Goal: Find specific page/section: Find specific page/section

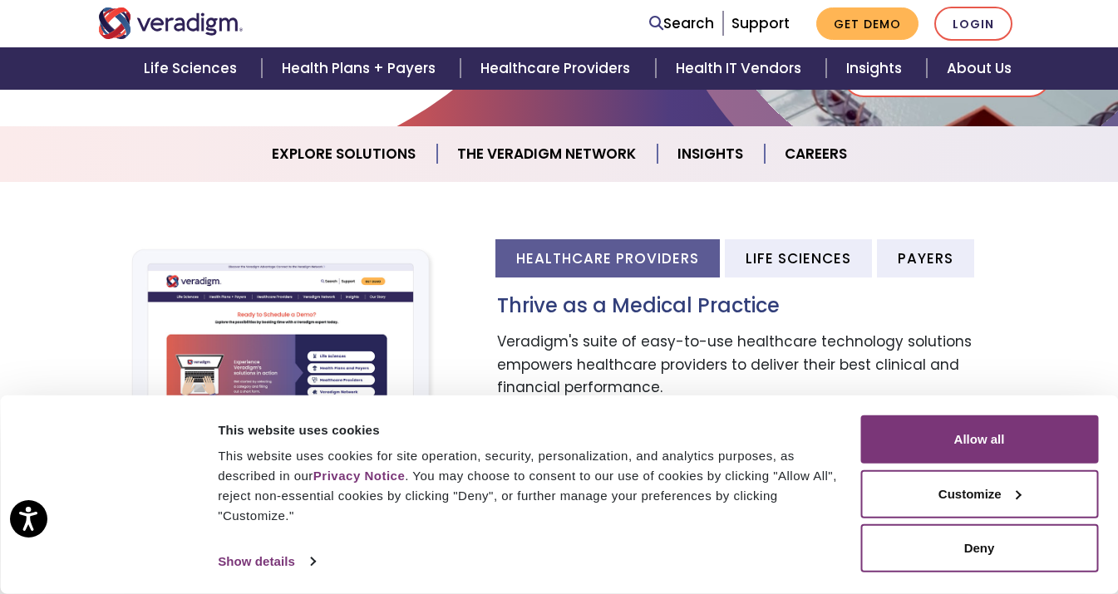
scroll to position [461, 0]
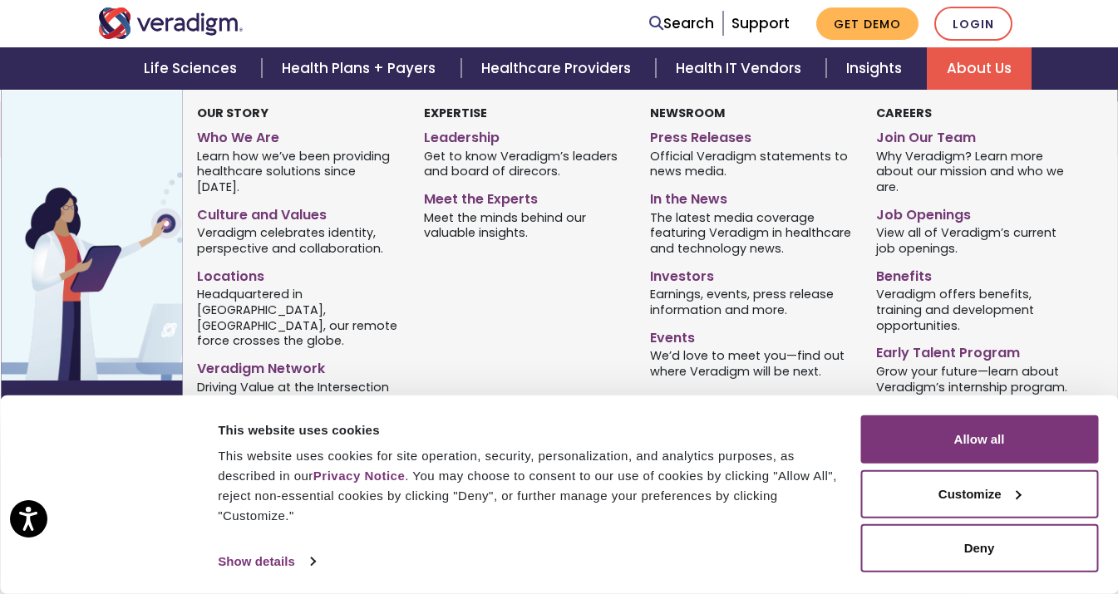
click at [972, 69] on link "About Us" at bounding box center [979, 68] width 105 height 42
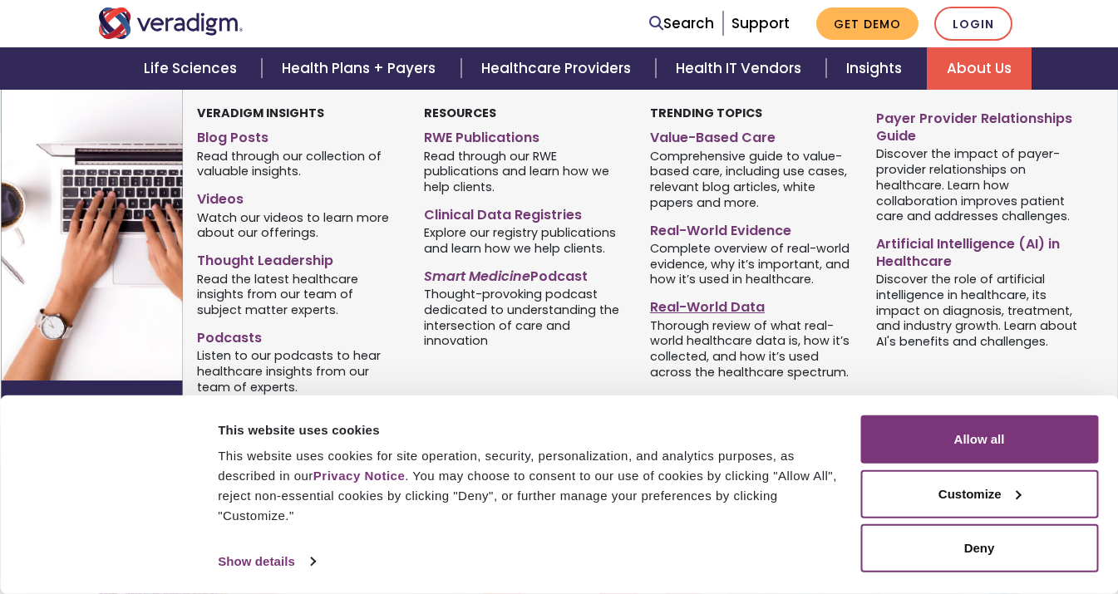
scroll to position [269, 0]
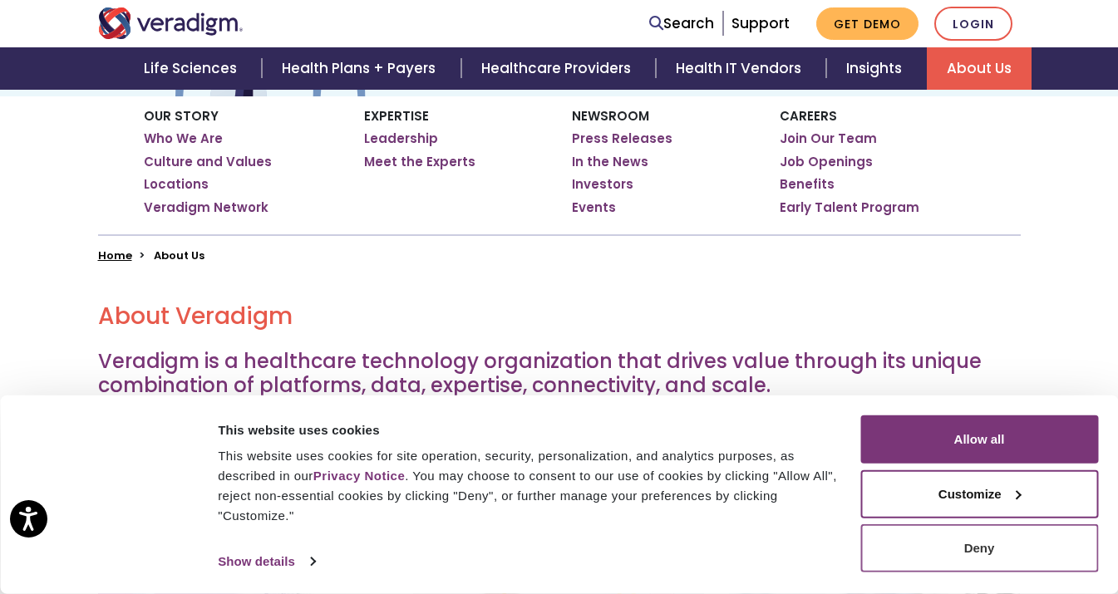
click at [957, 488] on body "Press Option+1 for screen-reader mode, Option+0 to cancel Accessibility Screen-…" at bounding box center [559, 191] width 1118 height 594
click at [899, 560] on button "Deny" at bounding box center [979, 549] width 238 height 48
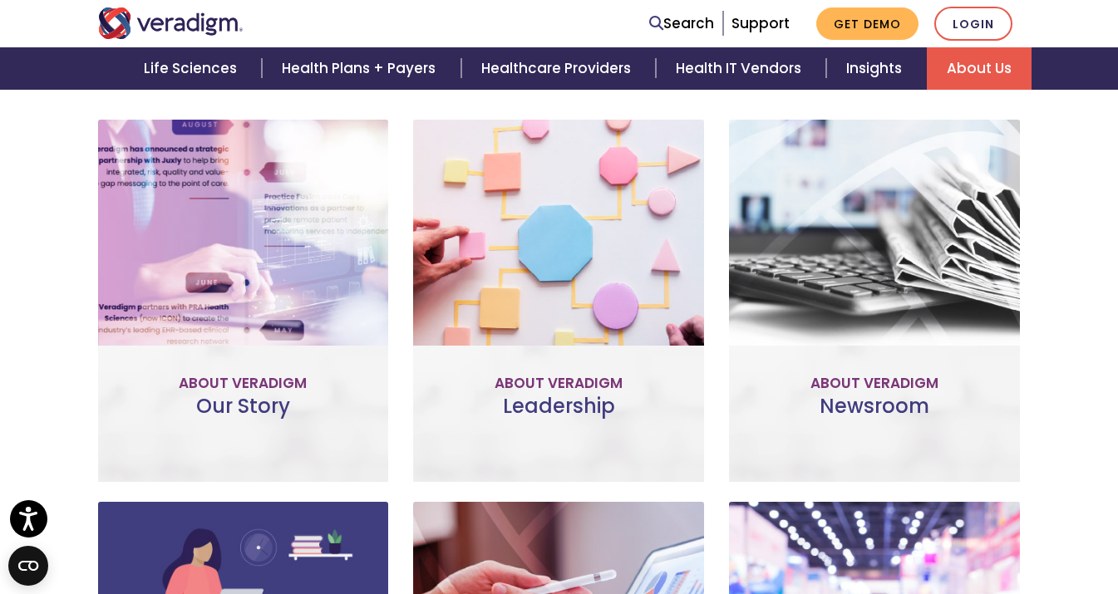
scroll to position [667, 0]
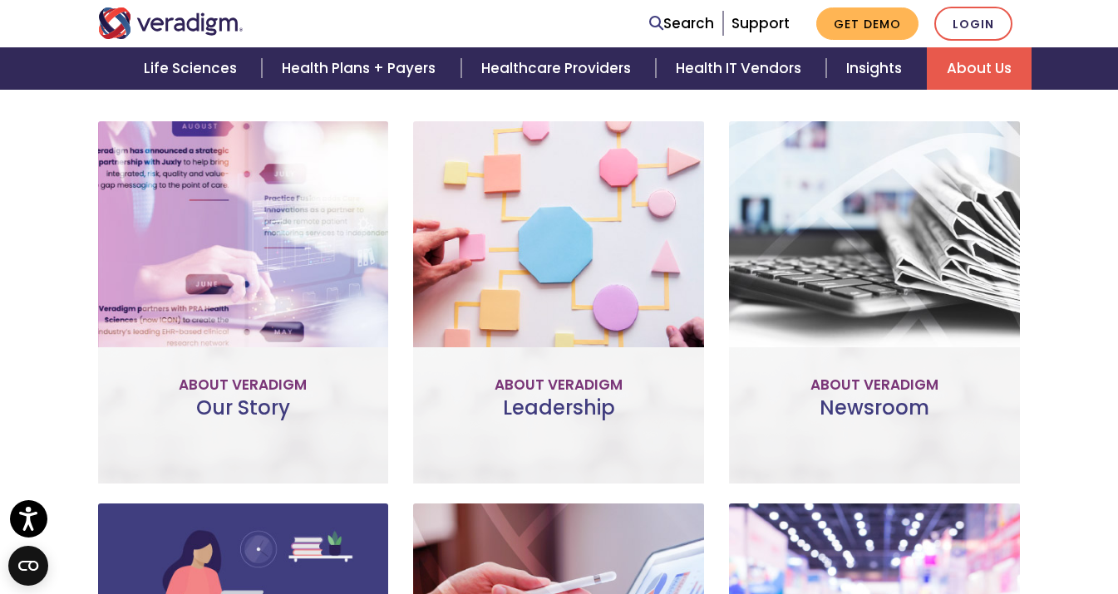
click at [587, 363] on link "Meet the Team" at bounding box center [559, 377] width 154 height 38
